Goal: Transaction & Acquisition: Book appointment/travel/reservation

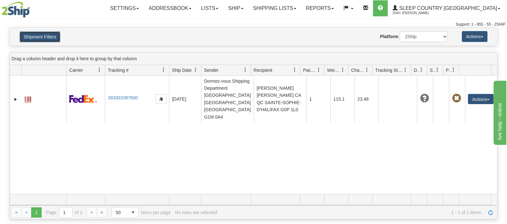
click at [31, 35] on button "Shipment Filters" at bounding box center [40, 36] width 41 height 11
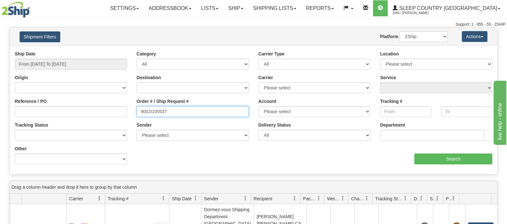
drag, startPoint x: 90, startPoint y: 111, endPoint x: 82, endPoint y: 111, distance: 8.0
click at [82, 51] on div "Reference / PO Order # / Ship Request # 9002I100537 Account Please select Canad…" at bounding box center [254, 51] width 488 height 0
paste input "092270"
type input "9002I092270"
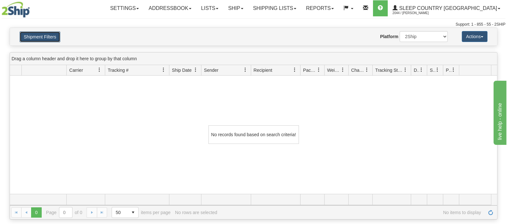
drag, startPoint x: 49, startPoint y: 35, endPoint x: 188, endPoint y: 125, distance: 165.7
click at [49, 36] on button "Shipment Filters" at bounding box center [40, 36] width 41 height 11
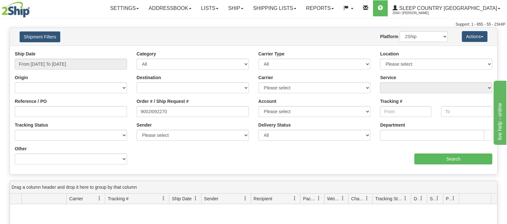
click at [187, 162] on div "Ship Date From 08/19/2025 To 09/17/2025 Category All Inbound Outbound Carrier T…" at bounding box center [254, 110] width 488 height 119
click at [173, 114] on input "9002I092270" at bounding box center [193, 111] width 112 height 11
click at [139, 112] on input "9002I092270" at bounding box center [193, 111] width 112 height 11
click at [93, 113] on input "Reference / PO" at bounding box center [71, 111] width 112 height 11
click at [106, 51] on div "Reference / PO Order # / Ship Request # 9002I092270 Account Please select Canad…" at bounding box center [254, 51] width 488 height 0
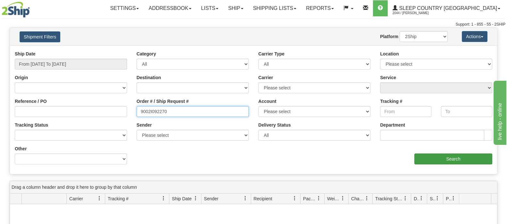
paste input "82I048334"
type input "82I048334"
click at [442, 163] on input "Search" at bounding box center [454, 159] width 78 height 11
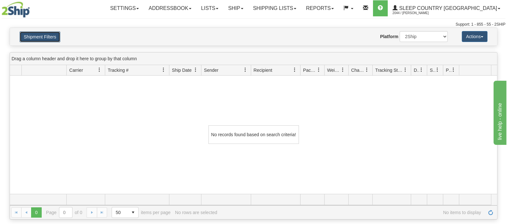
click at [26, 39] on button "Shipment Filters" at bounding box center [40, 36] width 41 height 11
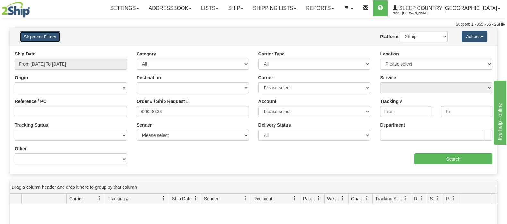
click at [40, 36] on button "Shipment Filters" at bounding box center [40, 36] width 41 height 11
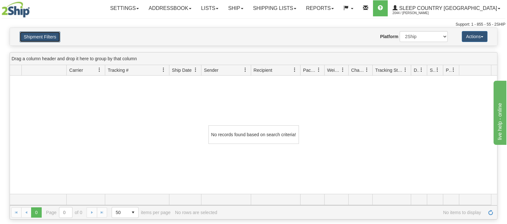
click at [43, 36] on button "Shipment Filters" at bounding box center [40, 36] width 41 height 11
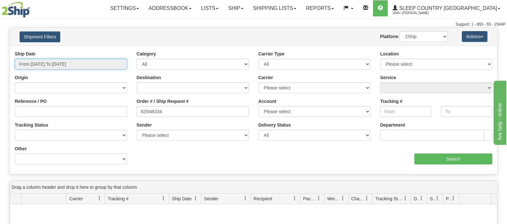
click at [100, 65] on input "From 08/19/2025 To 09/17/2025" at bounding box center [71, 64] width 112 height 11
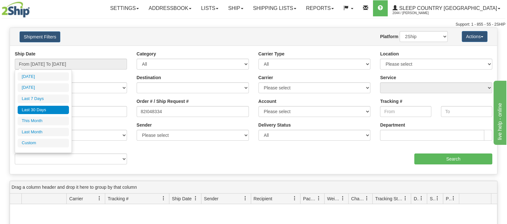
drag, startPoint x: 62, startPoint y: 111, endPoint x: 175, endPoint y: 124, distance: 113.3
click at [62, 111] on li "Last 30 Days" at bounding box center [43, 110] width 51 height 9
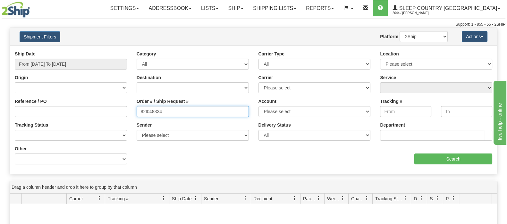
drag, startPoint x: 143, startPoint y: 107, endPoint x: 78, endPoint y: 108, distance: 64.2
click at [73, 51] on div "Reference / PO Order # / Ship Request # 82I048334 Account Please select Canada …" at bounding box center [254, 51] width 488 height 0
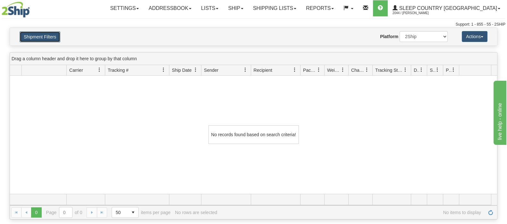
drag, startPoint x: 48, startPoint y: 35, endPoint x: 54, endPoint y: 40, distance: 7.5
click at [48, 35] on button "Shipment Filters" at bounding box center [40, 36] width 41 height 11
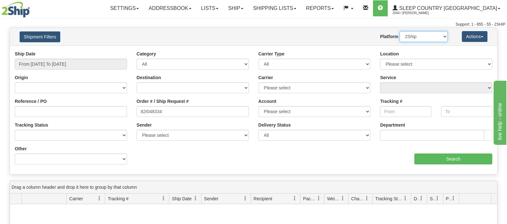
drag, startPoint x: 427, startPoint y: 34, endPoint x: 426, endPoint y: 38, distance: 3.2
click at [426, 34] on select "2Ship Imported" at bounding box center [424, 36] width 48 height 11
select select "1"
click at [400, 31] on select "2Ship Imported" at bounding box center [424, 36] width 48 height 11
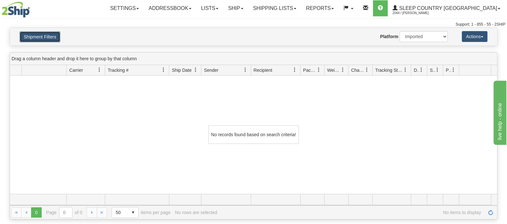
click at [37, 34] on button "Shipment Filters" at bounding box center [40, 36] width 41 height 11
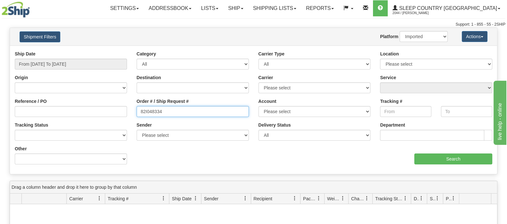
drag, startPoint x: 170, startPoint y: 111, endPoint x: 125, endPoint y: 109, distance: 45.0
click at [126, 51] on div "Reference / PO Order # / Ship Request # 82I048334 Account Please select Canada …" at bounding box center [254, 51] width 488 height 0
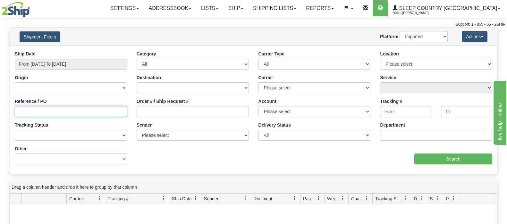
click at [93, 111] on input "Reference / PO" at bounding box center [71, 111] width 112 height 11
paste input "82I048334"
type input "82I048334"
click at [416, 38] on select "2Ship Imported" at bounding box center [424, 36] width 48 height 11
click at [400, 31] on select "2Ship Imported" at bounding box center [424, 36] width 48 height 11
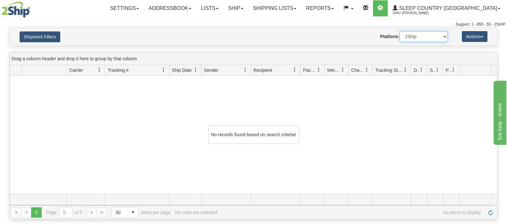
drag, startPoint x: 419, startPoint y: 35, endPoint x: 420, endPoint y: 40, distance: 5.3
click at [419, 35] on select "2Ship Imported" at bounding box center [424, 36] width 48 height 11
select select "1"
click at [400, 31] on select "2Ship Imported" at bounding box center [424, 36] width 48 height 11
click at [43, 33] on button "Shipment Filters" at bounding box center [40, 36] width 41 height 11
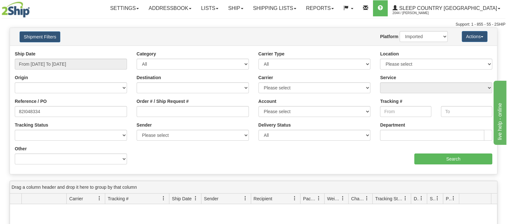
click at [461, 55] on div "Location Please select Old Toronto DC 921 922 93 94 97 390 915 916 98 902 95 96…" at bounding box center [436, 60] width 112 height 19
drag, startPoint x: 460, startPoint y: 60, endPoint x: 455, endPoint y: 68, distance: 9.2
click at [460, 62] on select "Please select Old Toronto DC 921 922 93 94 97 390 915 916 98 902 95 96 90 91 92…" at bounding box center [436, 64] width 112 height 11
select select "7541"
click at [380, 59] on select "Please select Old Toronto DC 921 922 93 94 97 390 915 916 98 902 95 96 90 91 92…" at bounding box center [436, 64] width 112 height 11
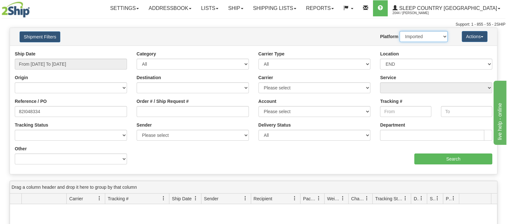
click at [415, 37] on select "2Ship Imported" at bounding box center [424, 36] width 48 height 11
select select "0"
click at [400, 31] on select "2Ship Imported" at bounding box center [424, 36] width 48 height 11
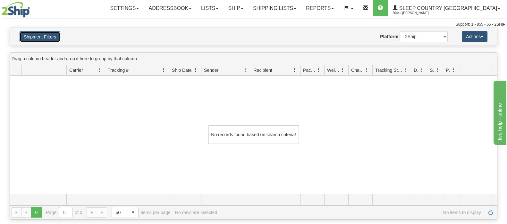
click at [45, 34] on button "Shipment Filters" at bounding box center [40, 36] width 41 height 11
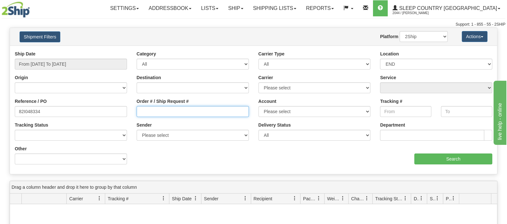
click at [195, 114] on input "Order # / Ship Request #" at bounding box center [193, 111] width 112 height 11
drag, startPoint x: 27, startPoint y: 111, endPoint x: -65, endPoint y: 110, distance: 91.8
click at [0, 110] on html "Upgrade Account Cancel Toggle navigation Settings New Senders" at bounding box center [253, 112] width 507 height 224
click at [200, 114] on input "Order # / Ship Request #" at bounding box center [193, 111] width 112 height 11
paste input "9007I085734"
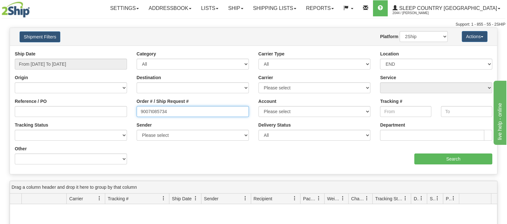
type input "9007I085734"
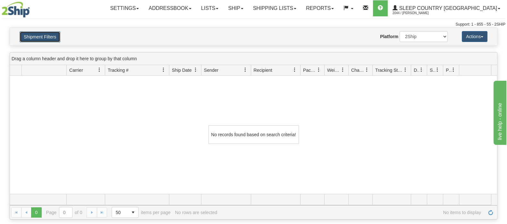
click at [44, 33] on button "Shipment Filters" at bounding box center [40, 36] width 41 height 11
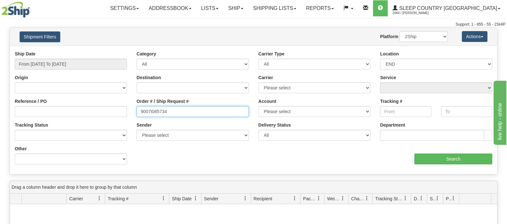
click at [183, 113] on input "9007I085734" at bounding box center [193, 111] width 112 height 11
click at [430, 37] on select "2Ship Imported" at bounding box center [424, 36] width 48 height 11
click at [400, 31] on select "2Ship Imported" at bounding box center [424, 36] width 48 height 11
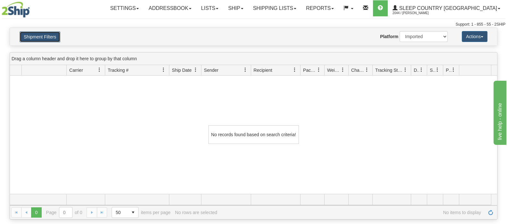
drag, startPoint x: 45, startPoint y: 33, endPoint x: 454, endPoint y: 81, distance: 412.4
click at [45, 33] on button "Shipment Filters" at bounding box center [40, 36] width 41 height 11
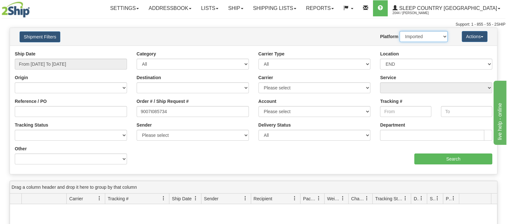
drag, startPoint x: 412, startPoint y: 32, endPoint x: 413, endPoint y: 37, distance: 5.6
click at [412, 32] on select "2Ship Imported" at bounding box center [424, 36] width 48 height 11
select select "0"
click at [400, 31] on select "2Ship Imported" at bounding box center [424, 36] width 48 height 11
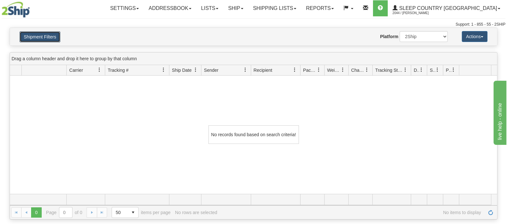
drag, startPoint x: 45, startPoint y: 34, endPoint x: 72, endPoint y: 52, distance: 32.4
click at [45, 34] on button "Shipment Filters" at bounding box center [40, 36] width 41 height 11
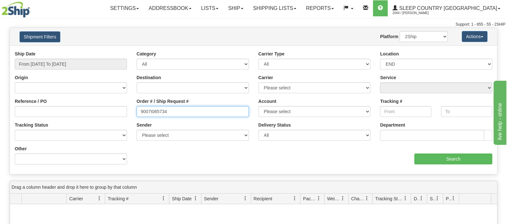
click at [174, 110] on input "9007I085734" at bounding box center [193, 111] width 112 height 11
click at [138, 110] on input "9007I085734" at bounding box center [193, 111] width 112 height 11
drag, startPoint x: 176, startPoint y: 115, endPoint x: 102, endPoint y: 121, distance: 74.1
click at [102, 51] on div "Reference / PO Order # / Ship Request # 9007I085734 Account Please select Purol…" at bounding box center [254, 51] width 488 height 0
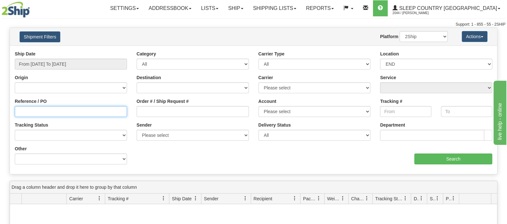
click at [106, 113] on input "Reference / PO" at bounding box center [71, 111] width 112 height 11
paste input "9007I085734"
type input "9007I085734"
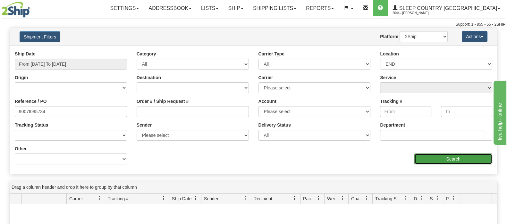
click at [450, 163] on input "Search" at bounding box center [454, 159] width 78 height 11
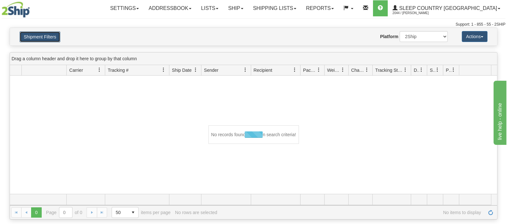
click at [49, 39] on button "Shipment Filters" at bounding box center [40, 36] width 41 height 11
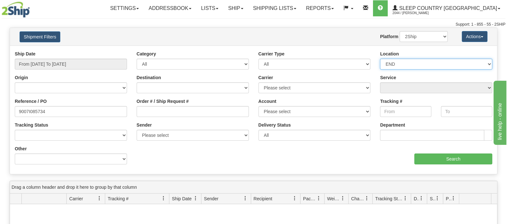
click at [390, 65] on select "Please select Old Toronto DC 921 922 93 94 97 390 915 916 98 902 95 96 90 91 92…" at bounding box center [436, 64] width 112 height 11
select select
click at [380, 59] on select "Please select Old Toronto DC 921 922 93 94 97 390 915 916 98 902 95 96 90 91 92…" at bounding box center [436, 64] width 112 height 11
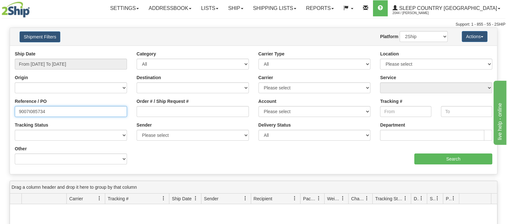
drag, startPoint x: -13, startPoint y: 115, endPoint x: -77, endPoint y: 114, distance: 64.2
click at [0, 114] on html "Upgrade Account Cancel Toggle navigation Settings New Senders" at bounding box center [253, 112] width 507 height 224
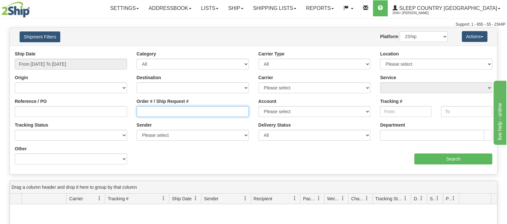
click at [169, 111] on input "Order # / Ship Request #" at bounding box center [193, 111] width 112 height 11
paste input "9007I085734"
type input "9007I085734"
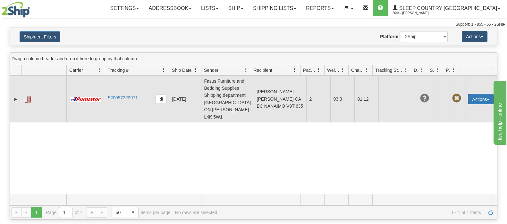
click at [470, 96] on button "Actions" at bounding box center [481, 99] width 26 height 10
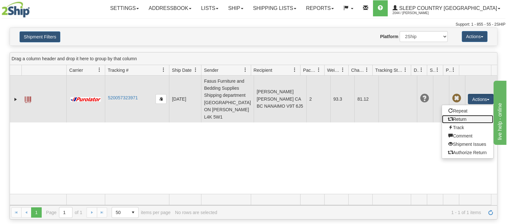
click at [462, 117] on link "Return" at bounding box center [467, 119] width 51 height 8
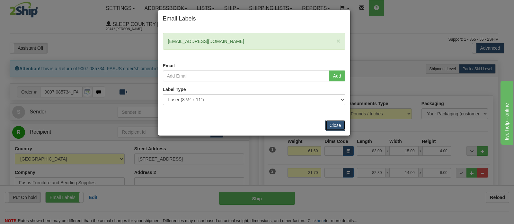
drag, startPoint x: 337, startPoint y: 126, endPoint x: 151, endPoint y: 165, distance: 190.9
click at [337, 126] on button "Close" at bounding box center [335, 125] width 20 height 11
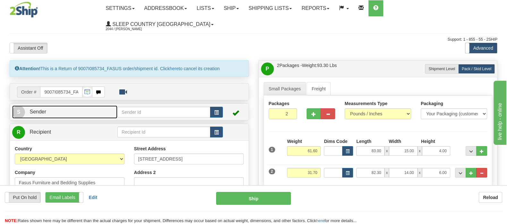
drag, startPoint x: 68, startPoint y: 99, endPoint x: 129, endPoint y: 125, distance: 66.1
click at [68, 106] on link "S Sender" at bounding box center [64, 112] width 105 height 13
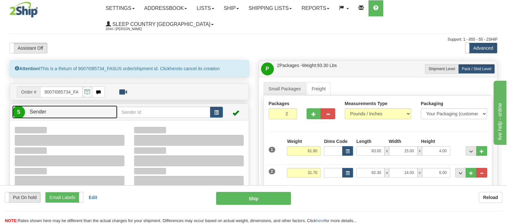
type input "19:33"
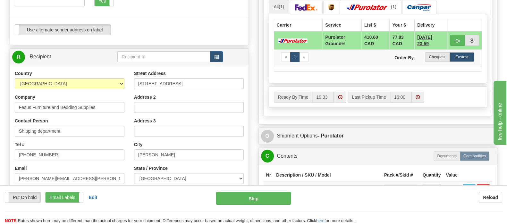
scroll to position [361, 0]
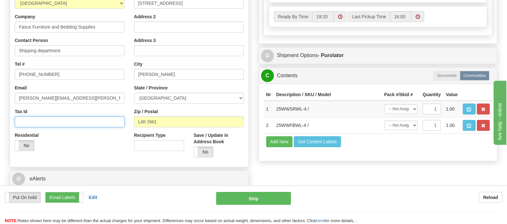
click at [103, 117] on input "Tax Id" at bounding box center [70, 122] width 110 height 11
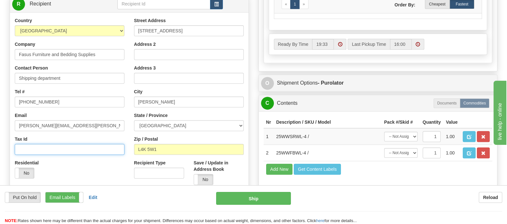
scroll to position [321, 0]
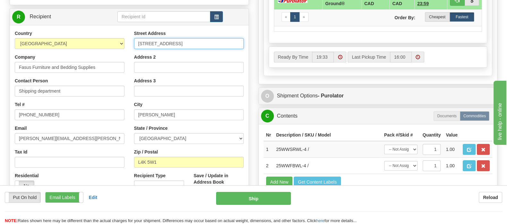
drag, startPoint x: 183, startPoint y: 32, endPoint x: 124, endPoint y: 27, distance: 59.6
click at [124, 30] on div "Country [GEOGRAPHIC_DATA] [GEOGRAPHIC_DATA] [GEOGRAPHIC_DATA] [GEOGRAPHIC_DATA]…" at bounding box center [129, 116] width 239 height 173
click at [151, 30] on div "Street Address" at bounding box center [189, 39] width 110 height 19
click at [152, 38] on input "Street Address" at bounding box center [189, 43] width 110 height 11
paste input "11 DUFFERIN PL"
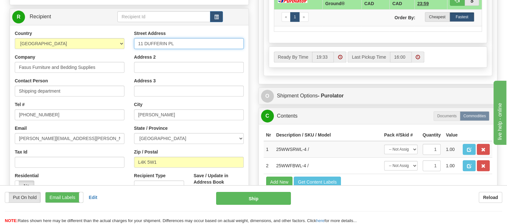
type input "11 DUFFERIN PL"
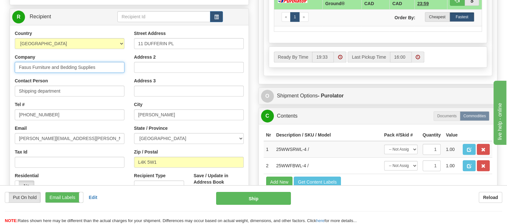
drag, startPoint x: 98, startPoint y: 55, endPoint x: -46, endPoint y: 53, distance: 144.5
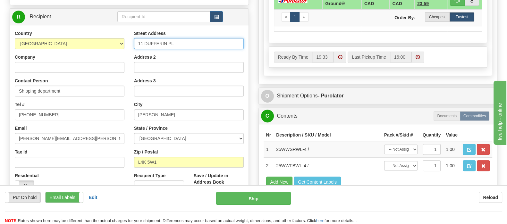
click at [188, 38] on input "11 DUFFERIN PL" at bounding box center [189, 43] width 110 height 11
paste input "SE"
drag, startPoint x: 173, startPoint y: 30, endPoint x: 177, endPoint y: 30, distance: 3.4
click at [174, 38] on input "11 DUFFERIN PL SE" at bounding box center [189, 43] width 110 height 11
click at [176, 38] on input "11 DUFFERIN PL SE" at bounding box center [189, 43] width 110 height 11
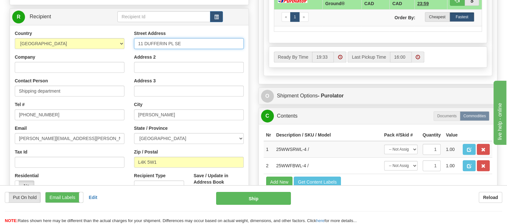
type input "11 DUFFERIN PL SE"
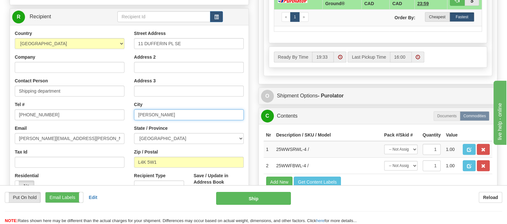
drag, startPoint x: 151, startPoint y: 99, endPoint x: 91, endPoint y: 95, distance: 59.8
click at [81, 99] on div "Country [GEOGRAPHIC_DATA] [GEOGRAPHIC_DATA] [GEOGRAPHIC_DATA] [GEOGRAPHIC_DATA]…" at bounding box center [129, 116] width 239 height 173
paste input "[GEOGRAPHIC_DATA]"
type input "[GEOGRAPHIC_DATA]"
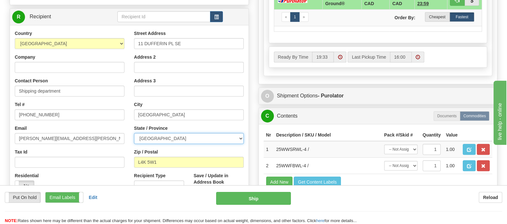
click at [181, 133] on select "[GEOGRAPHIC_DATA] [GEOGRAPHIC_DATA] [GEOGRAPHIC_DATA] [GEOGRAPHIC_DATA] [GEOGRA…" at bounding box center [189, 138] width 110 height 11
select select "AB"
click at [134, 133] on select "[GEOGRAPHIC_DATA] [GEOGRAPHIC_DATA] [GEOGRAPHIC_DATA] [GEOGRAPHIC_DATA] [GEOGRA…" at bounding box center [189, 138] width 110 height 11
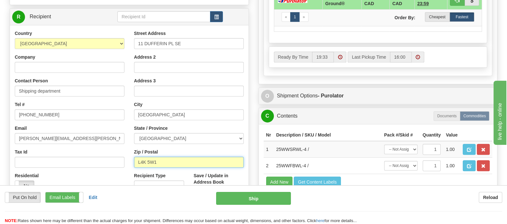
click at [89, 147] on div "Country [GEOGRAPHIC_DATA] [GEOGRAPHIC_DATA] [GEOGRAPHIC_DATA] [GEOGRAPHIC_DATA]…" at bounding box center [129, 116] width 239 height 173
paste input "T2C 4W3"
type input "T2C 4W3"
click at [91, 173] on div "Residential Yes No" at bounding box center [69, 185] width 119 height 24
type input "260"
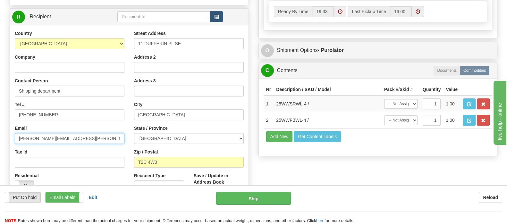
click at [70, 133] on input "[PERSON_NAME][EMAIL_ADDRESS][PERSON_NAME][DOMAIN_NAME]" at bounding box center [70, 138] width 110 height 11
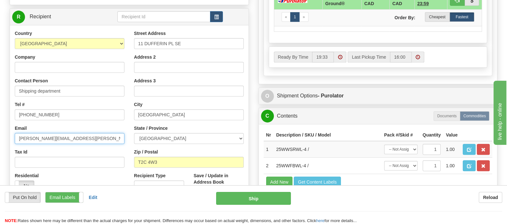
drag, startPoint x: 77, startPoint y: 121, endPoint x: -18, endPoint y: 120, distance: 95.0
paste input "[EMAIL_ADDRESS][DOMAIN_NAME]"
type input "[EMAIL_ADDRESS][DOMAIN_NAME]"
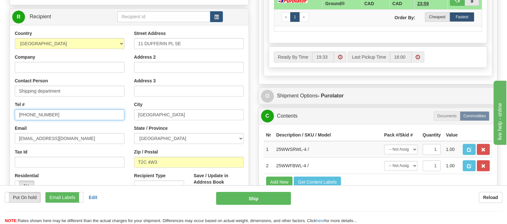
drag, startPoint x: 43, startPoint y: 97, endPoint x: 0, endPoint y: 97, distance: 42.7
paste input "[PHONE_NUMBER]"
click at [75, 101] on div "Tel # [PHONE_NUMBER]" at bounding box center [70, 110] width 110 height 19
click at [74, 109] on input "[PHONE_NUMBER]" at bounding box center [70, 114] width 110 height 11
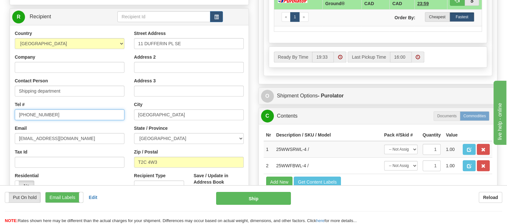
type input "[PHONE_NUMBER]"
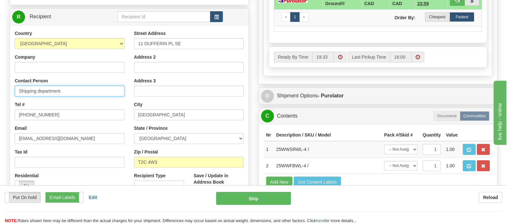
drag, startPoint x: -39, startPoint y: 71, endPoint x: -79, endPoint y: 71, distance: 40.1
type input "Sleep Country - [GEOGRAPHIC_DATA] Hub 951"
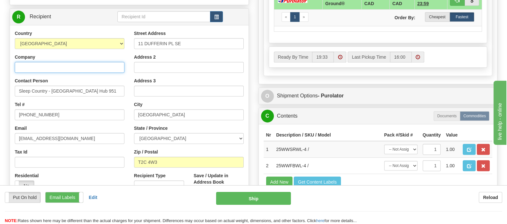
drag, startPoint x: 40, startPoint y: 52, endPoint x: 49, endPoint y: 58, distance: 10.8
click at [40, 62] on input "Company" at bounding box center [70, 67] width 110 height 11
type input "Sleep Country [GEOGRAPHIC_DATA]"
click at [88, 101] on div "Tel # [PHONE_NUMBER]" at bounding box center [70, 110] width 110 height 19
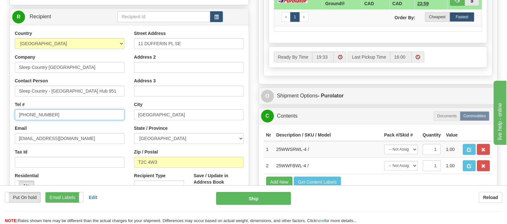
click at [96, 109] on input "[PHONE_NUMBER]" at bounding box center [70, 114] width 110 height 11
click at [97, 101] on div "Tel # [PHONE_NUMBER]" at bounding box center [70, 110] width 110 height 19
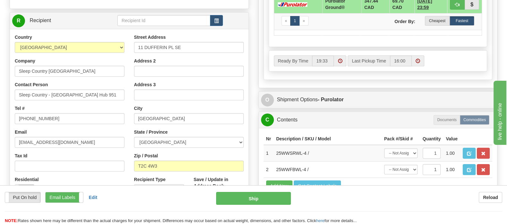
scroll to position [361, 0]
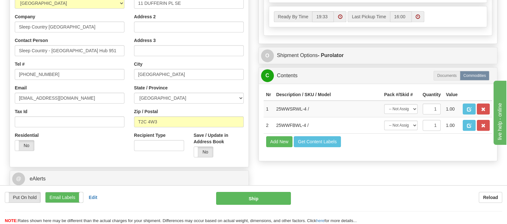
click at [95, 132] on div "Residential Yes No" at bounding box center [69, 144] width 119 height 24
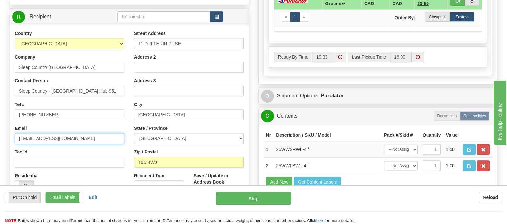
click at [98, 133] on input "[EMAIL_ADDRESS][DOMAIN_NAME]" at bounding box center [70, 138] width 110 height 11
drag, startPoint x: 94, startPoint y: 122, endPoint x: 93, endPoint y: 116, distance: 6.2
click at [94, 133] on input "[EMAIL_ADDRESS][DOMAIN_NAME]" at bounding box center [70, 138] width 110 height 11
click at [113, 182] on div "Country [GEOGRAPHIC_DATA] [GEOGRAPHIC_DATA] [GEOGRAPHIC_DATA] [GEOGRAPHIC_DATA]…" at bounding box center [129, 116] width 239 height 173
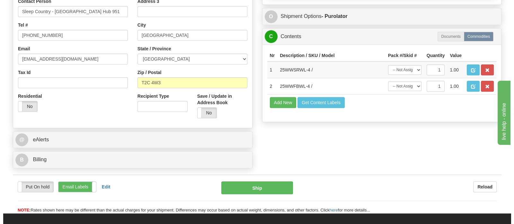
scroll to position [377, 0]
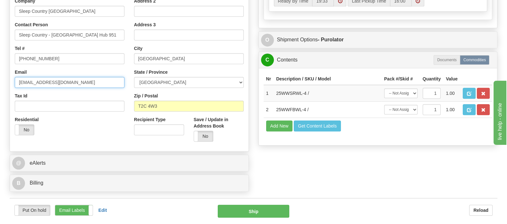
click at [90, 77] on input "[EMAIL_ADDRESS][DOMAIN_NAME]" at bounding box center [70, 82] width 110 height 11
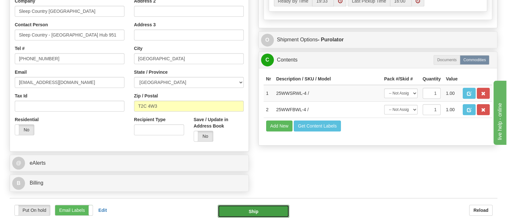
click at [240, 205] on button "Ship" at bounding box center [254, 211] width 72 height 13
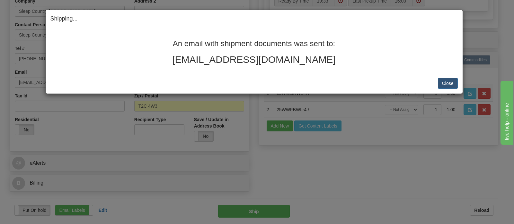
copy div "An email with shipment documents was sent to: [EMAIL_ADDRESS][DOMAIN_NAME]"
drag, startPoint x: 278, startPoint y: 63, endPoint x: 167, endPoint y: 42, distance: 112.9
click at [167, 42] on div "An email with shipment documents was sent to: [EMAIL_ADDRESS][DOMAIN_NAME]" at bounding box center [253, 51] width 407 height 25
click at [453, 84] on button "Close" at bounding box center [448, 83] width 20 height 11
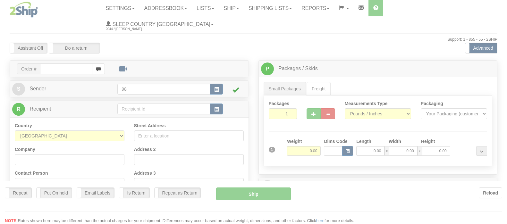
click at [387, 193] on div at bounding box center [253, 112] width 507 height 224
